Goal: Task Accomplishment & Management: Use online tool/utility

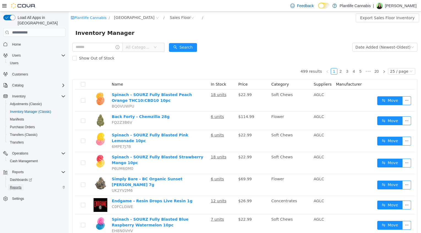
click at [18, 186] on span "Reports" at bounding box center [16, 188] width 12 height 4
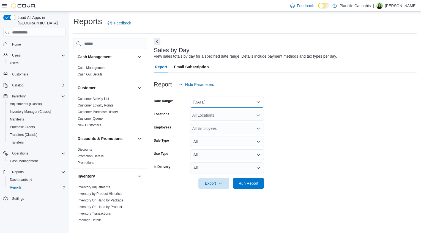
click at [212, 106] on button "[DATE]" at bounding box center [227, 102] width 74 height 11
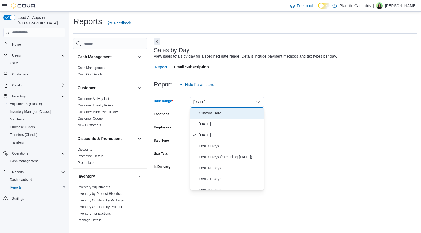
click at [212, 112] on span "Custom Date" at bounding box center [230, 113] width 63 height 7
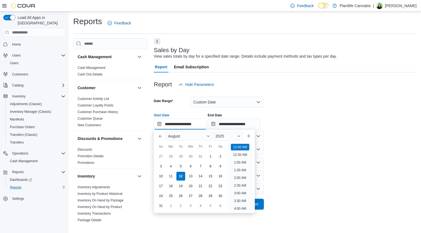
click at [201, 123] on input "**********" at bounding box center [180, 124] width 53 height 11
click at [179, 168] on div "5" at bounding box center [181, 167] width 10 height 10
type input "**********"
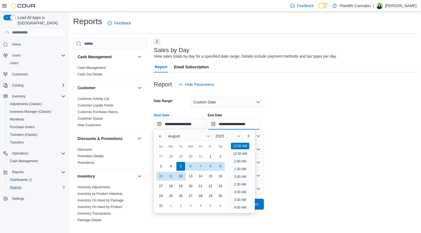
click at [227, 125] on input "**********" at bounding box center [234, 124] width 53 height 11
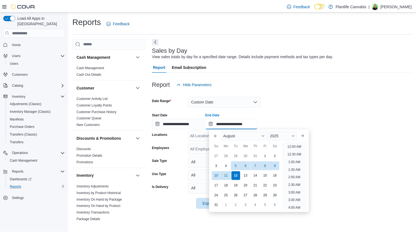
scroll to position [302, 0]
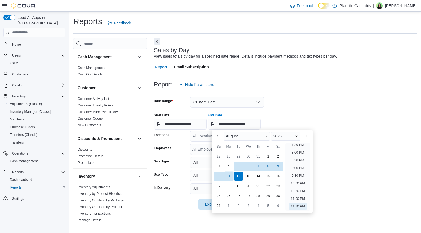
click at [228, 182] on div "18" at bounding box center [228, 186] width 9 height 9
click at [229, 178] on div "11" at bounding box center [228, 177] width 10 height 10
type input "**********"
click at [305, 81] on div "Report Hide Parameters" at bounding box center [285, 84] width 262 height 11
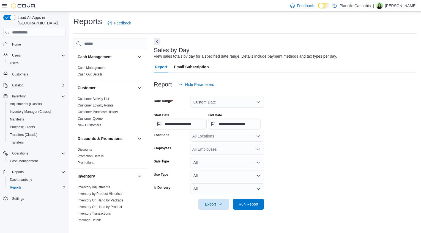
click at [230, 133] on div "All Locations" at bounding box center [227, 136] width 74 height 11
type input "***"
click at [228, 143] on span "[GEOGRAPHIC_DATA]" at bounding box center [224, 145] width 40 height 5
click at [250, 200] on span "Run Report" at bounding box center [248, 204] width 24 height 11
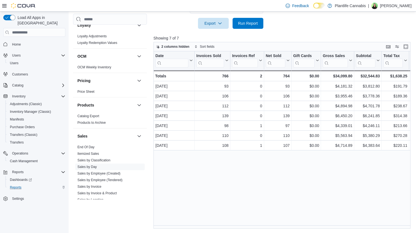
scroll to position [271, 0]
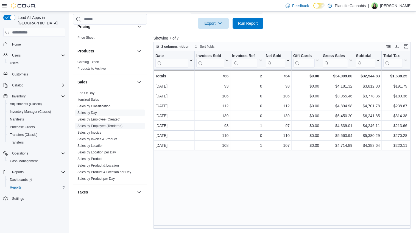
click at [109, 125] on link "Sales by Employee (Tendered)" at bounding box center [100, 126] width 45 height 4
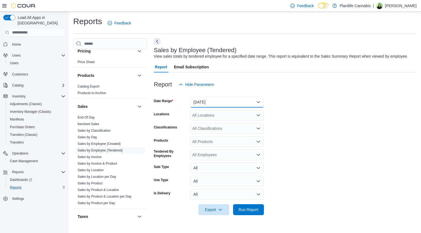
click at [201, 105] on button "[DATE]" at bounding box center [227, 102] width 74 height 11
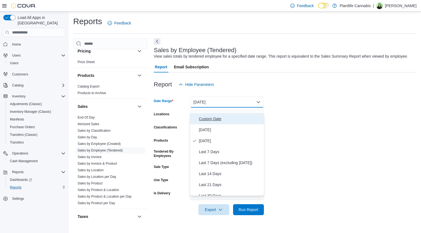
click at [205, 118] on span "Custom Date" at bounding box center [230, 119] width 63 height 7
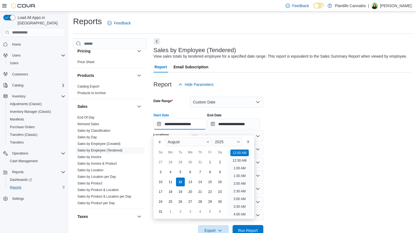
click at [182, 127] on input "**********" at bounding box center [180, 124] width 53 height 11
click at [180, 170] on div "5" at bounding box center [181, 173] width 10 height 10
type input "**********"
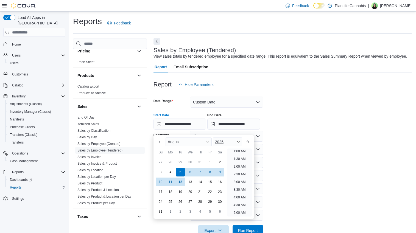
scroll to position [1, 0]
click at [231, 130] on input "**********" at bounding box center [234, 124] width 53 height 11
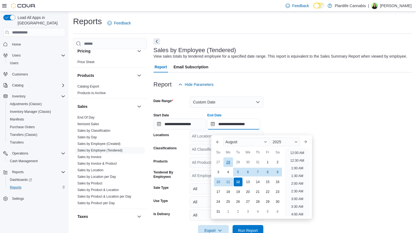
scroll to position [302, 0]
click at [230, 182] on div "11" at bounding box center [228, 183] width 10 height 10
type input "**********"
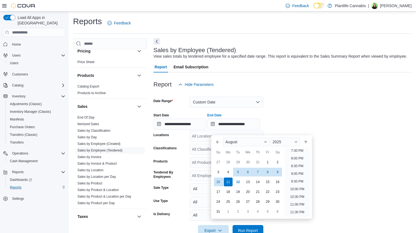
click at [301, 121] on div "**********" at bounding box center [283, 119] width 258 height 21
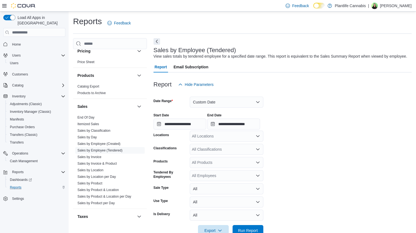
click at [230, 141] on div "All Locations" at bounding box center [227, 136] width 74 height 11
type input "***"
click at [231, 151] on div "[GEOGRAPHIC_DATA]" at bounding box center [226, 151] width 67 height 5
click at [297, 153] on form "**********" at bounding box center [283, 163] width 258 height 146
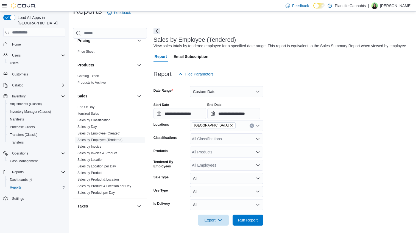
scroll to position [20, 0]
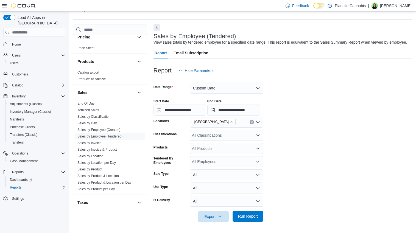
click at [257, 215] on span "Run Report" at bounding box center [248, 216] width 20 height 5
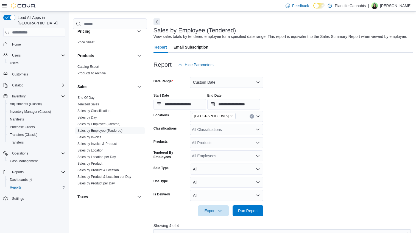
click at [5, 6] on icon at bounding box center [4, 6] width 4 height 4
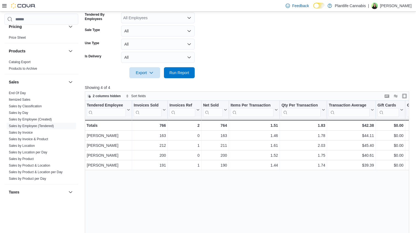
scroll to position [165, 0]
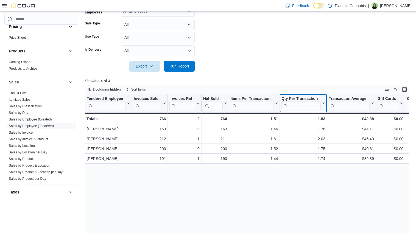
click at [324, 102] on icon at bounding box center [323, 103] width 4 height 3
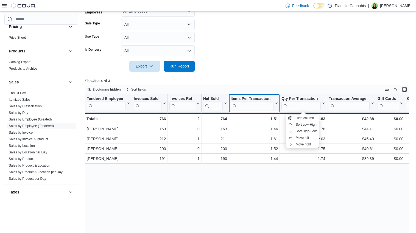
click at [277, 105] on icon at bounding box center [276, 103] width 4 height 3
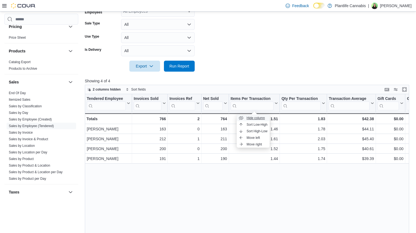
click at [258, 116] on span "Hide column" at bounding box center [256, 118] width 18 height 4
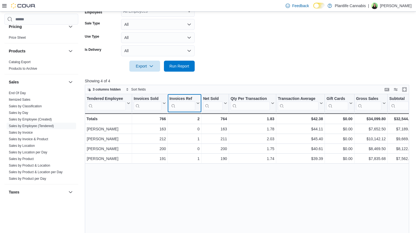
click at [198, 104] on icon at bounding box center [198, 103] width 2 height 1
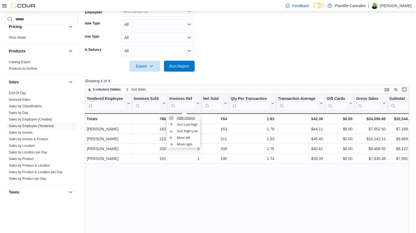
click at [183, 120] on span "Hide column" at bounding box center [186, 118] width 18 height 4
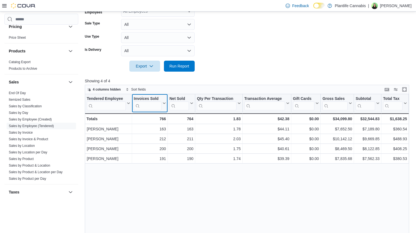
click at [163, 103] on icon at bounding box center [164, 103] width 4 height 3
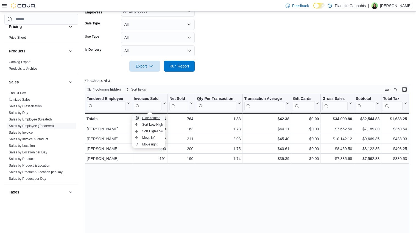
click at [162, 118] on button "Hide column" at bounding box center [148, 118] width 33 height 7
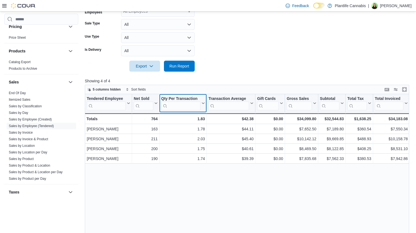
click at [203, 103] on icon at bounding box center [203, 103] width 4 height 3
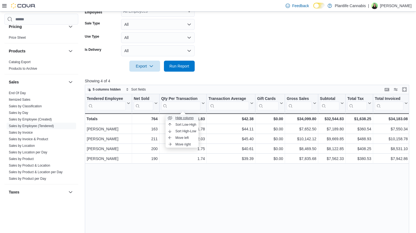
click at [191, 120] on span "Hide column" at bounding box center [185, 118] width 18 height 4
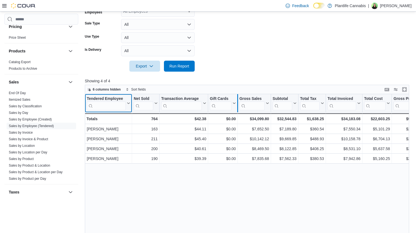
click at [236, 105] on div at bounding box center [238, 103] width 4 height 18
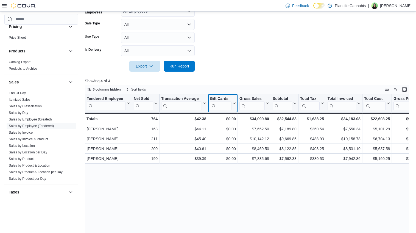
click at [234, 102] on icon at bounding box center [234, 103] width 4 height 3
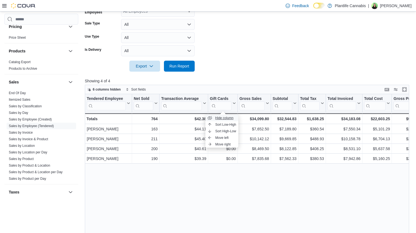
click at [220, 118] on span "Hide column" at bounding box center [224, 118] width 18 height 4
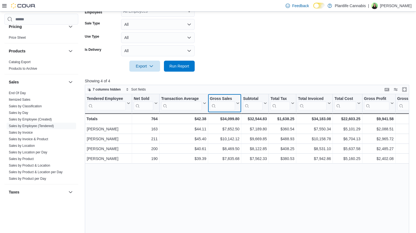
click at [238, 103] on icon at bounding box center [237, 103] width 4 height 3
click at [230, 119] on span "Hide column" at bounding box center [226, 118] width 18 height 4
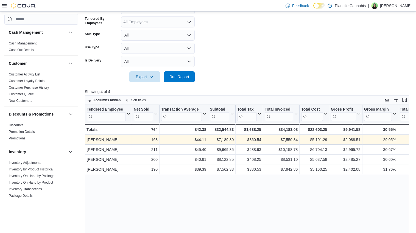
scroll to position [157, 0]
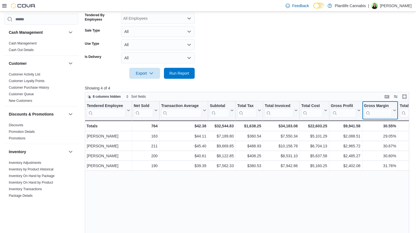
click at [394, 111] on icon at bounding box center [394, 110] width 4 height 3
click at [384, 124] on span "Hide column" at bounding box center [382, 125] width 18 height 4
click at [360, 111] on div at bounding box center [362, 110] width 4 height 18
click at [360, 110] on icon at bounding box center [358, 110] width 4 height 3
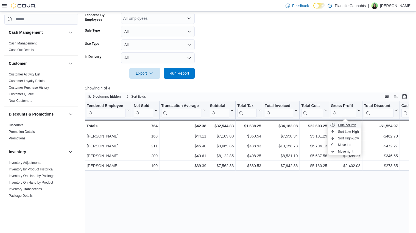
click at [351, 124] on span "Hide column" at bounding box center [347, 125] width 18 height 4
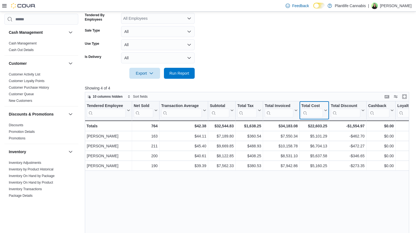
click at [326, 110] on icon at bounding box center [325, 110] width 4 height 3
click at [314, 124] on span "Hide column" at bounding box center [316, 125] width 18 height 4
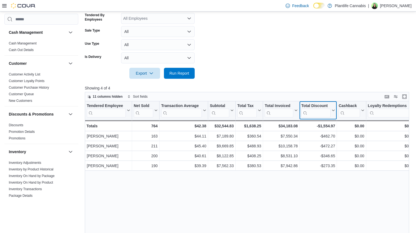
click at [333, 111] on icon at bounding box center [333, 110] width 4 height 3
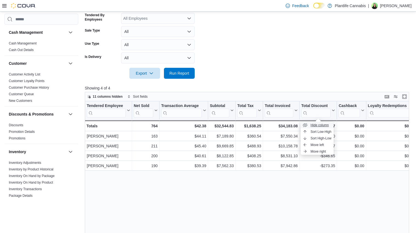
click at [327, 123] on button "Hide column" at bounding box center [317, 125] width 33 height 7
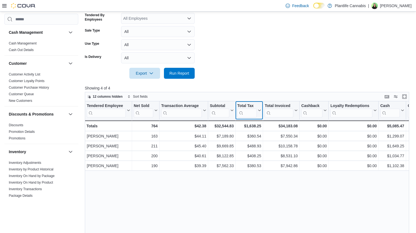
click at [259, 110] on icon at bounding box center [259, 110] width 4 height 3
click at [258, 123] on span "Hide column" at bounding box center [251, 125] width 18 height 4
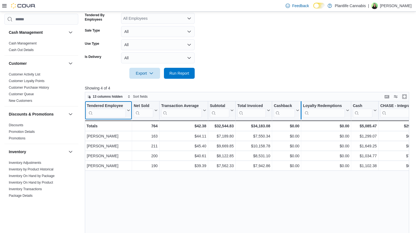
click at [299, 110] on div at bounding box center [301, 110] width 4 height 18
click at [298, 111] on icon at bounding box center [297, 110] width 4 height 3
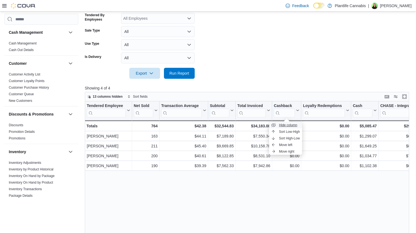
click at [288, 125] on span "Hide column" at bounding box center [288, 125] width 18 height 4
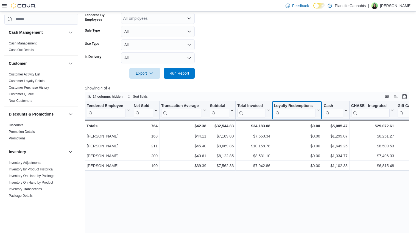
click at [319, 111] on icon at bounding box center [318, 110] width 4 height 3
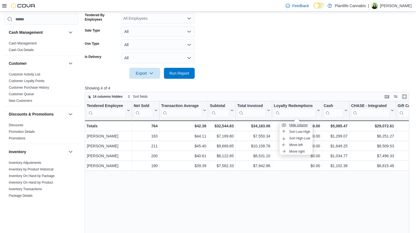
click at [304, 125] on span "Hide column" at bounding box center [299, 125] width 18 height 4
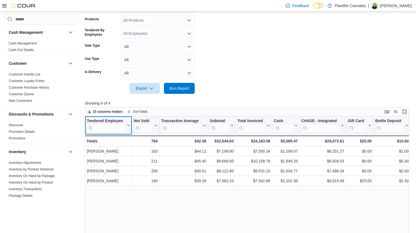
scroll to position [7, 0]
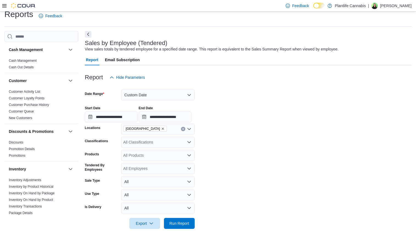
click at [147, 142] on div "All Classifications" at bounding box center [158, 142] width 74 height 11
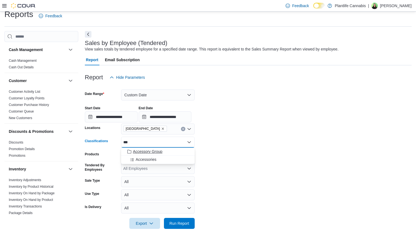
type input "***"
click at [149, 152] on span "Accessory Group" at bounding box center [147, 151] width 29 height 5
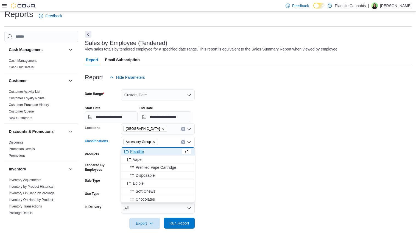
click at [182, 224] on span "Run Report" at bounding box center [180, 223] width 20 height 5
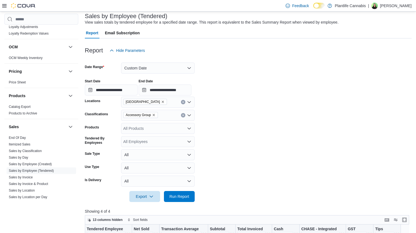
scroll to position [274, 0]
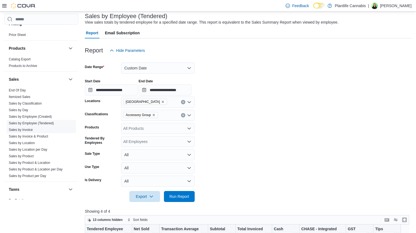
click at [33, 131] on link "Sales by Invoice" at bounding box center [21, 130] width 24 height 4
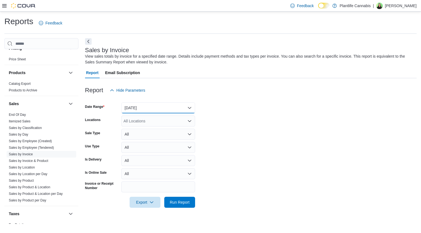
click at [139, 107] on button "[DATE]" at bounding box center [158, 108] width 74 height 11
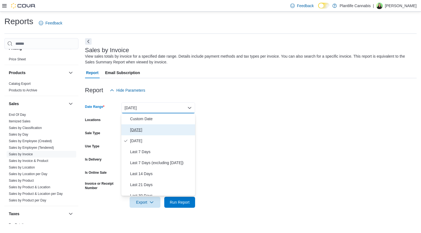
click at [139, 126] on button "[DATE]" at bounding box center [158, 130] width 74 height 11
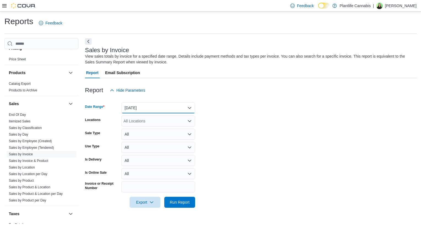
click at [143, 112] on button "[DATE]" at bounding box center [158, 108] width 74 height 11
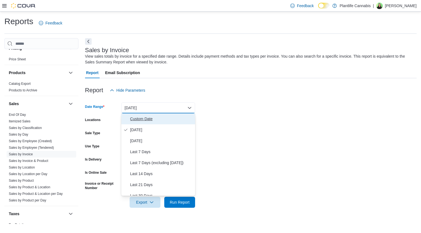
click at [141, 119] on span "Custom Date" at bounding box center [161, 119] width 63 height 7
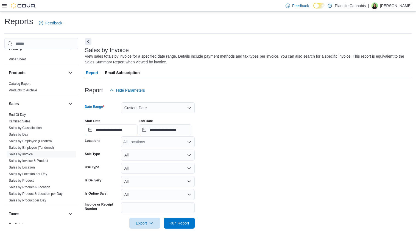
click at [110, 130] on input "**********" at bounding box center [111, 130] width 53 height 11
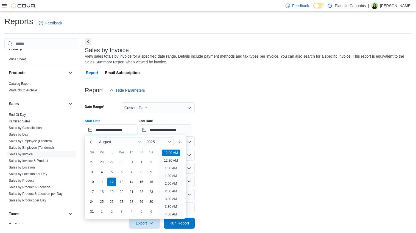
scroll to position [17, 0]
click at [112, 170] on div "5" at bounding box center [112, 173] width 10 height 10
type input "**********"
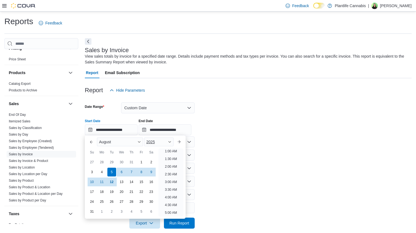
scroll to position [1, 0]
click at [162, 133] on input "**********" at bounding box center [165, 130] width 53 height 11
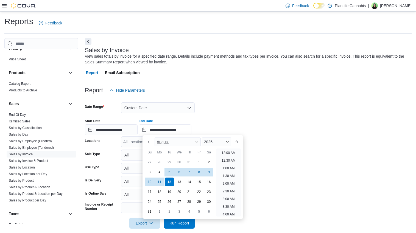
scroll to position [302, 0]
click at [159, 181] on div "11" at bounding box center [160, 183] width 10 height 10
type input "**********"
click at [248, 92] on div "Report Hide Parameters" at bounding box center [248, 90] width 327 height 11
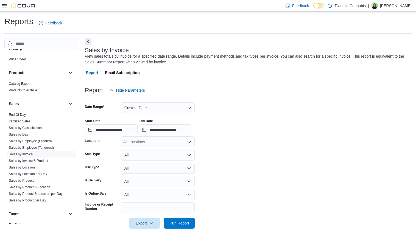
click at [157, 143] on div "All Locations" at bounding box center [158, 142] width 74 height 11
type input "***"
click at [159, 153] on span "[GEOGRAPHIC_DATA]" at bounding box center [156, 151] width 40 height 5
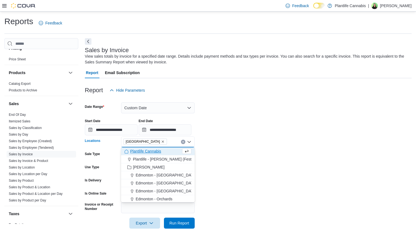
click at [233, 162] on form "**********" at bounding box center [248, 162] width 327 height 133
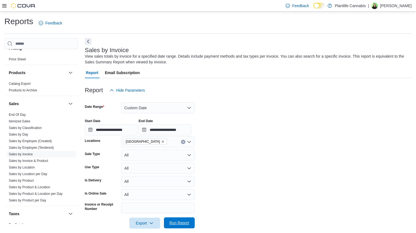
click at [182, 220] on span "Run Report" at bounding box center [179, 223] width 24 height 11
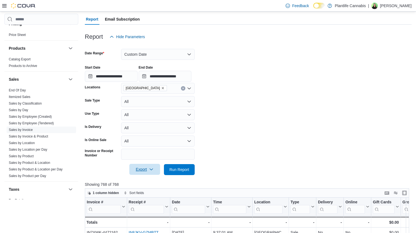
click at [156, 169] on span "Export" at bounding box center [145, 169] width 24 height 11
click at [151, 178] on button "Export to Excel" at bounding box center [144, 180] width 31 height 11
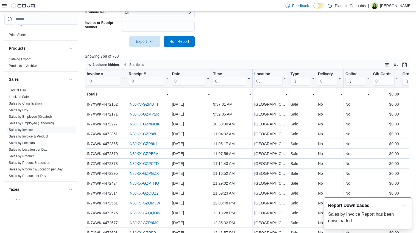
scroll to position [200, 0]
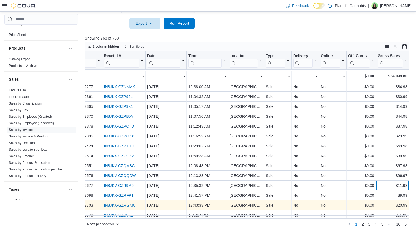
scroll to position [0, 25]
